Goal: Navigation & Orientation: Find specific page/section

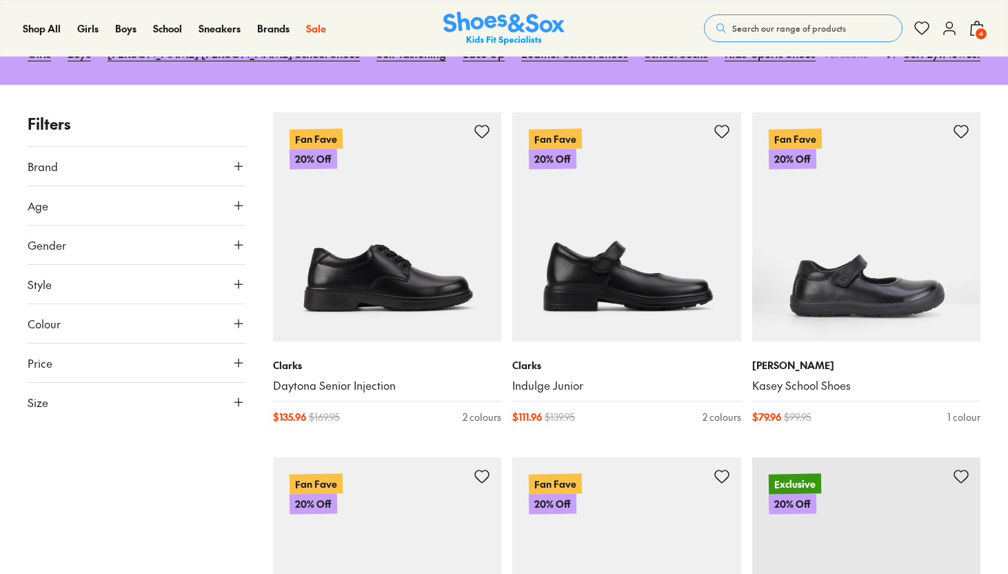
scroll to position [196, 0]
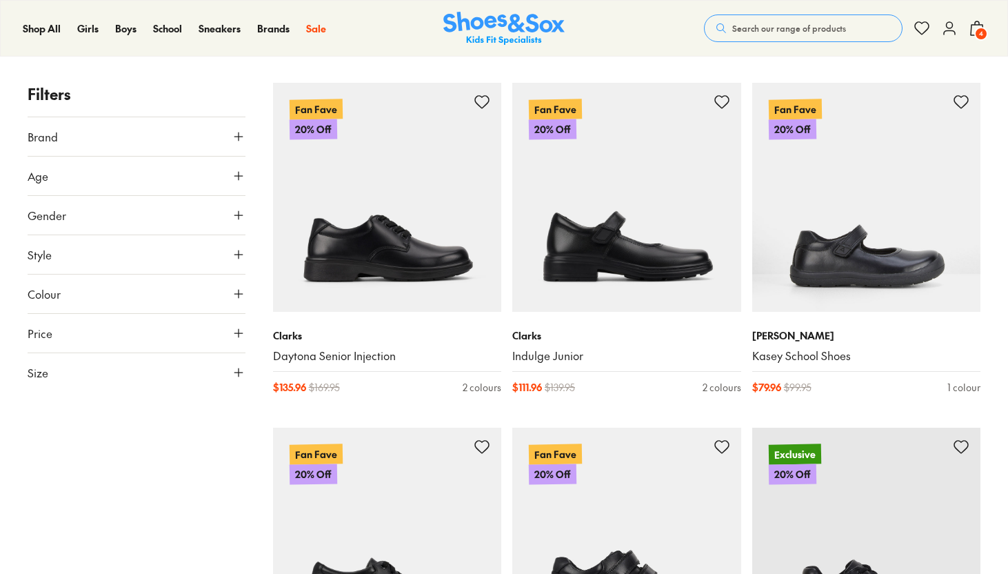
click at [915, 30] on icon at bounding box center [977, 28] width 17 height 17
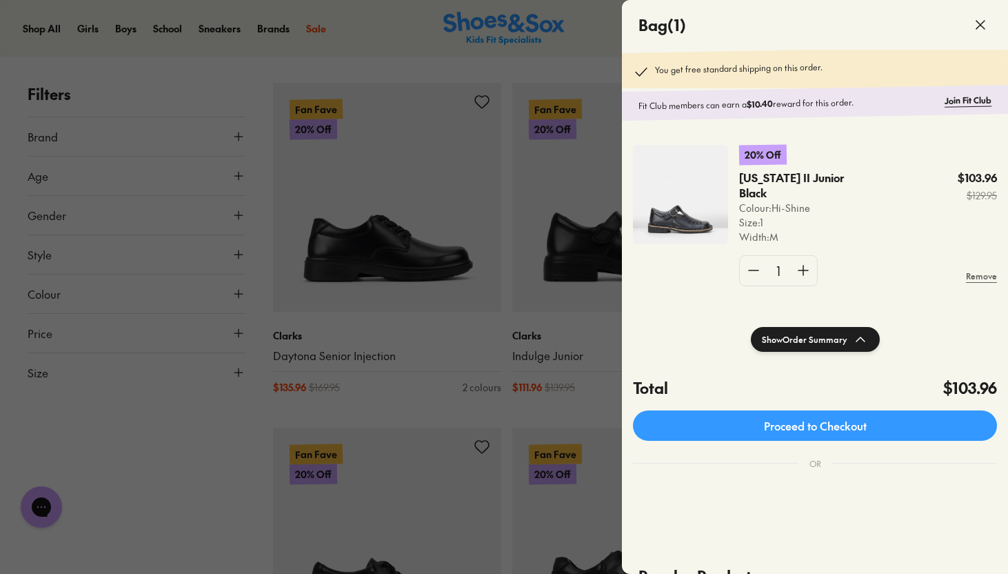
scroll to position [0, 0]
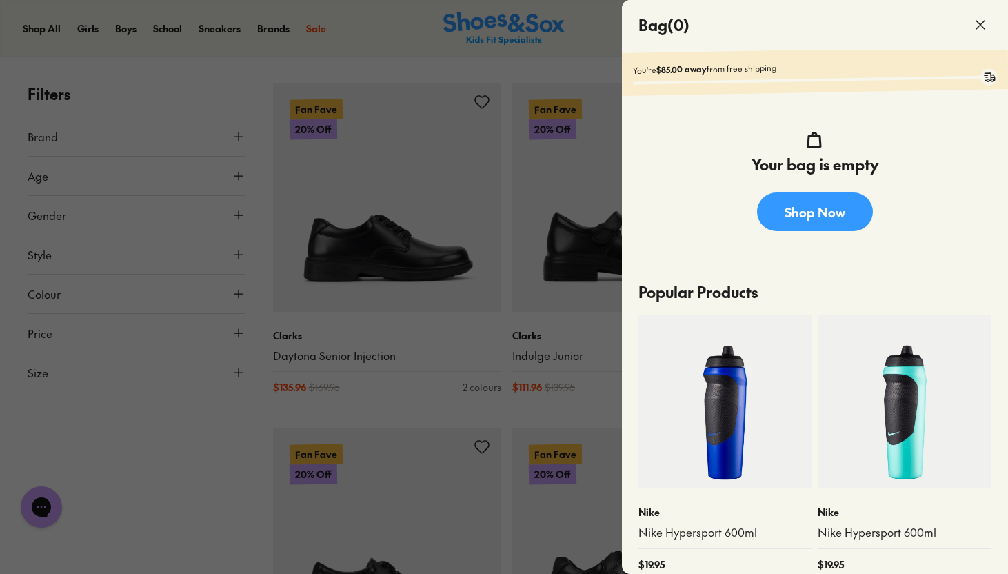
click at [201, 103] on div at bounding box center [504, 287] width 1008 height 574
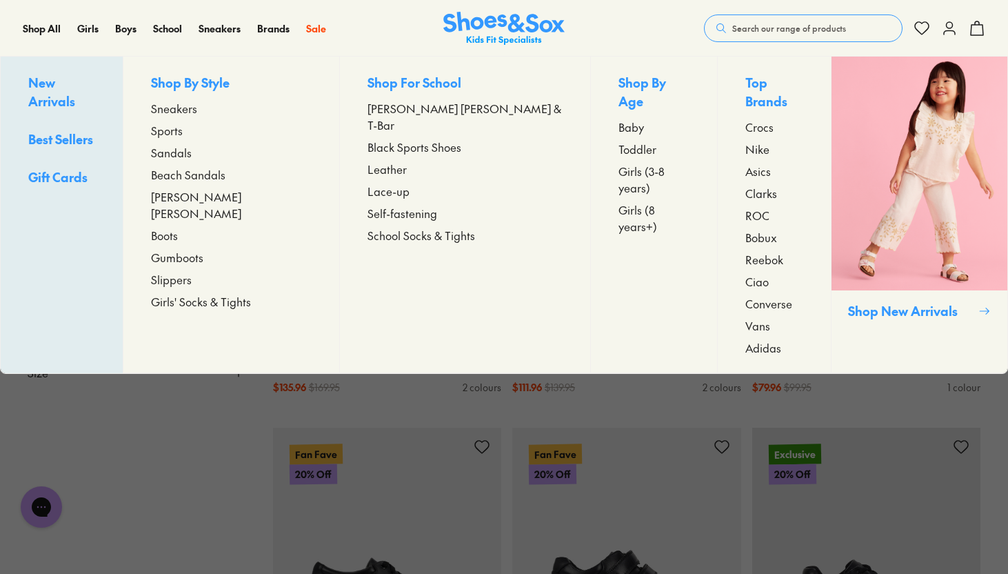
click at [745, 119] on span "Crocs" at bounding box center [759, 127] width 28 height 17
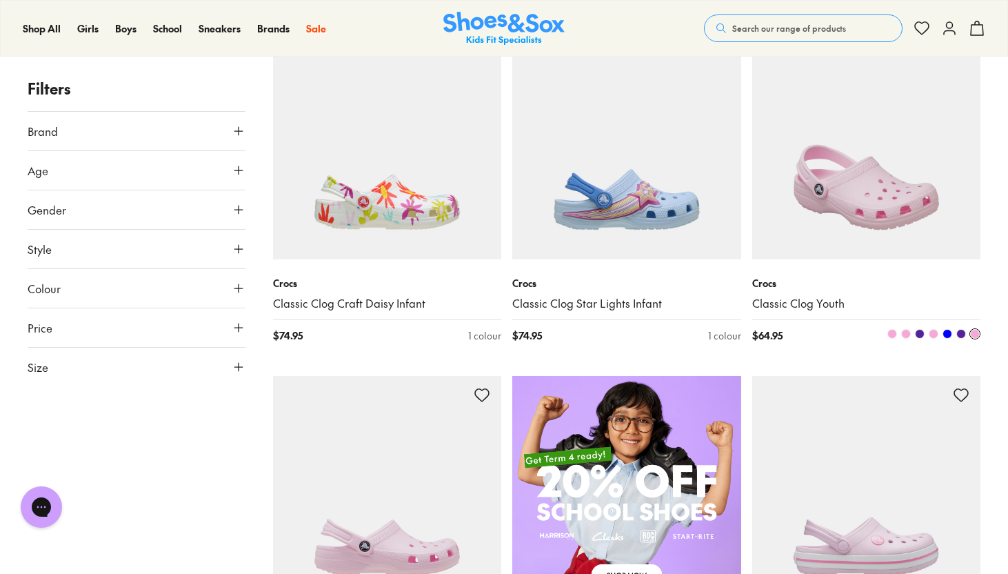
scroll to position [581, 0]
